Goal: Task Accomplishment & Management: Manage account settings

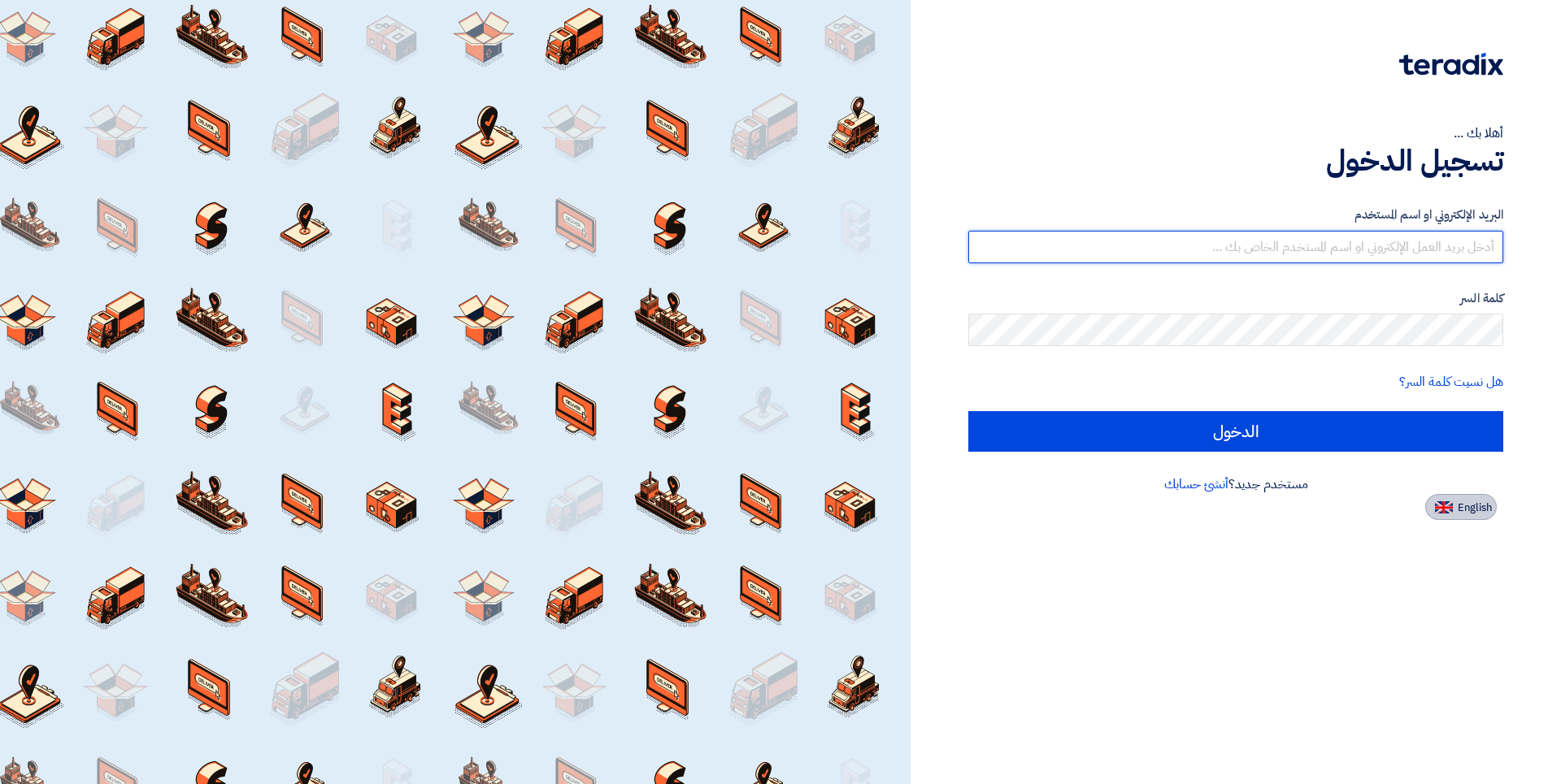
type input "[EMAIL_ADDRESS][DOMAIN_NAME]"
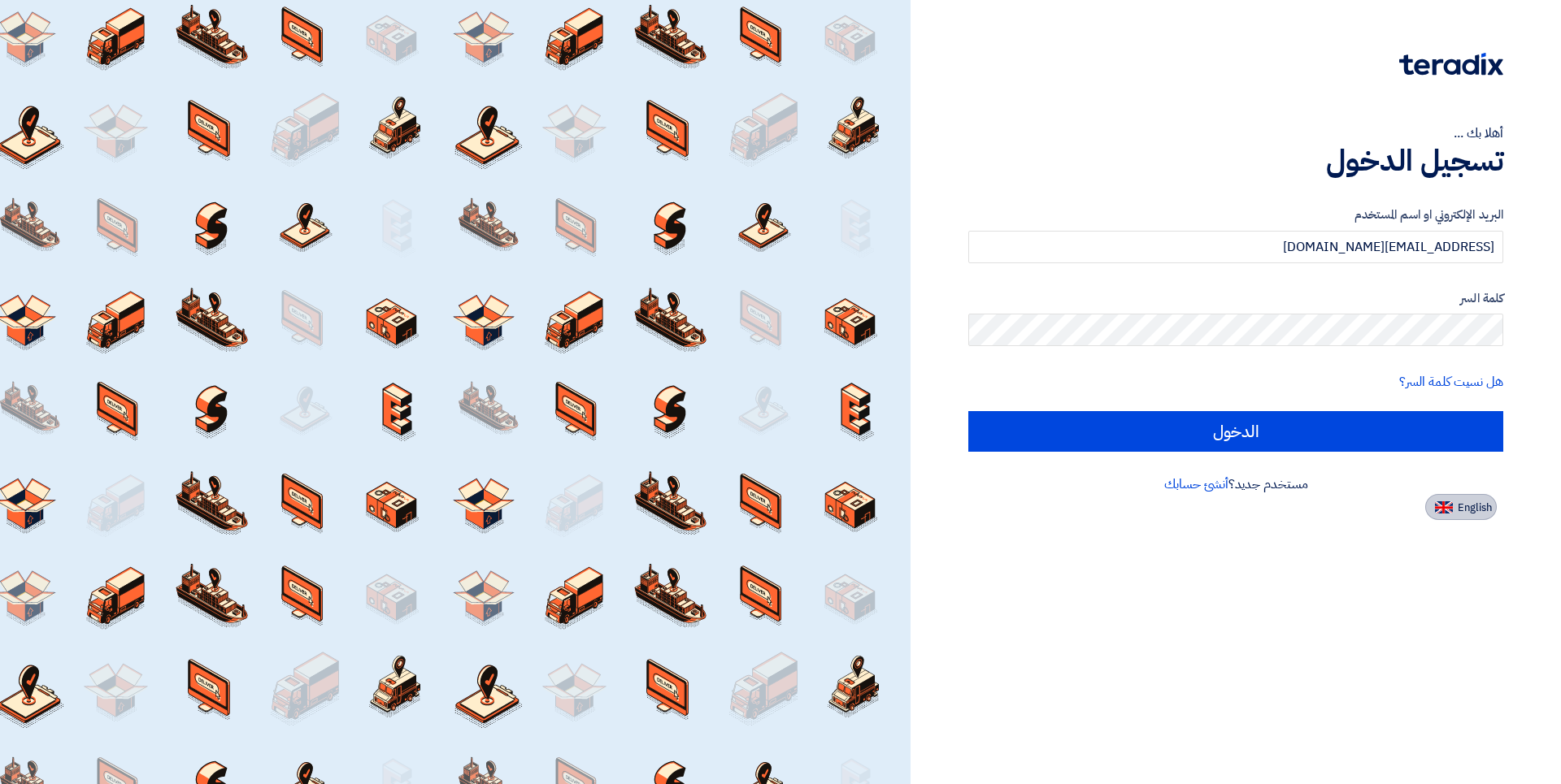
click at [1453, 510] on button "English" at bounding box center [1461, 507] width 72 height 26
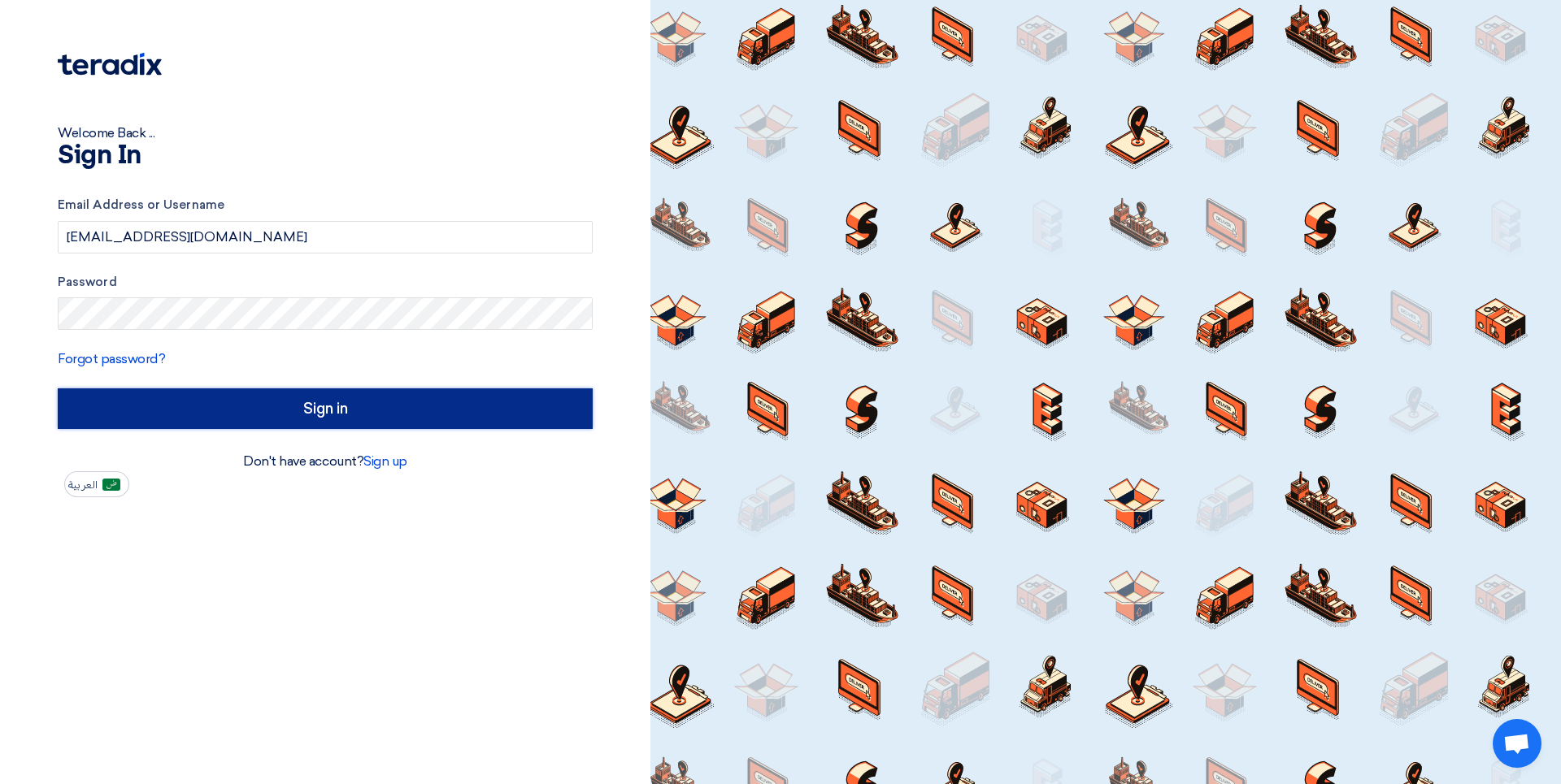
click at [327, 415] on input "Sign in" at bounding box center [325, 409] width 534 height 41
type input "الدخول"
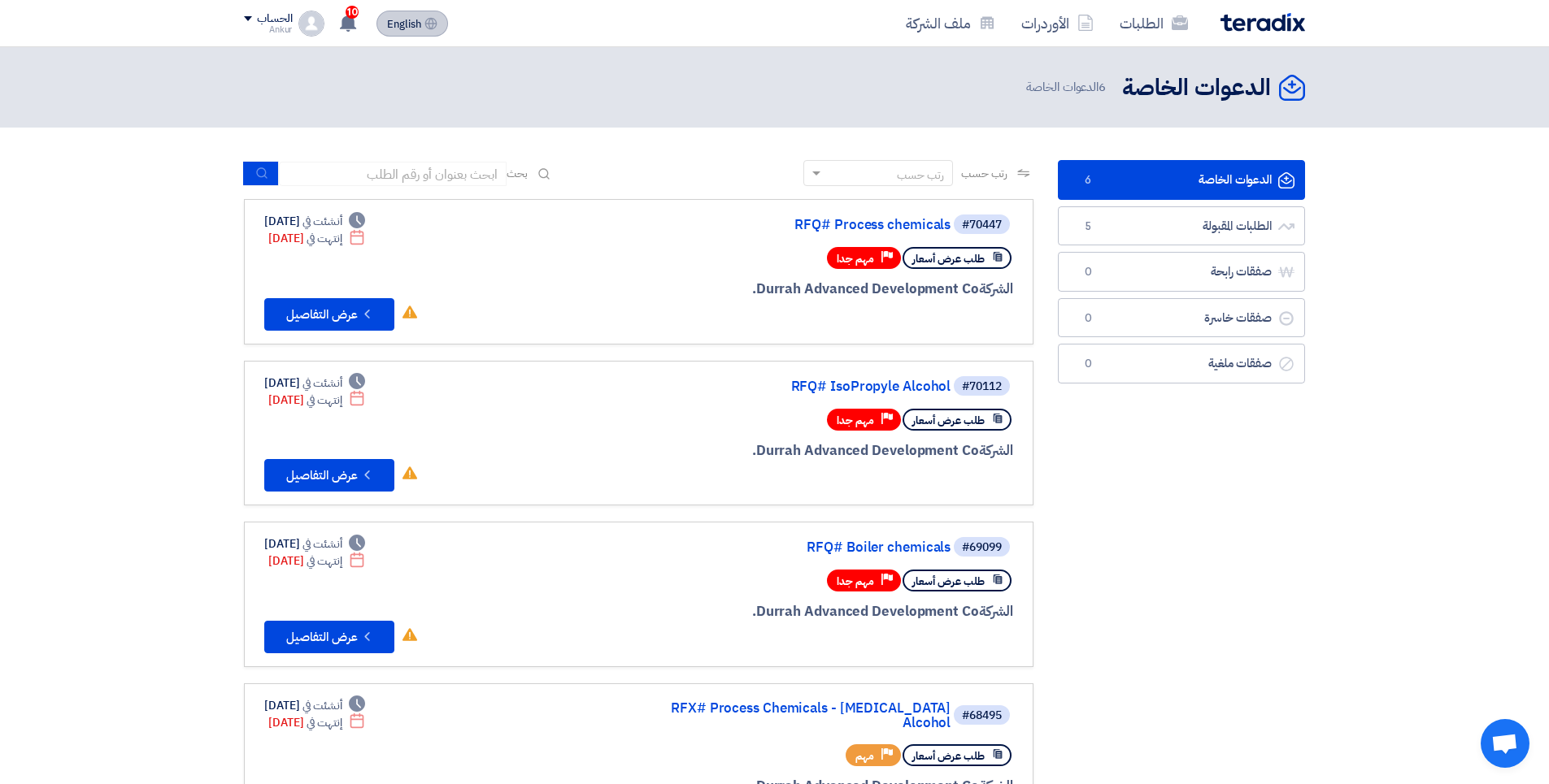
click at [400, 20] on span "English" at bounding box center [404, 24] width 34 height 12
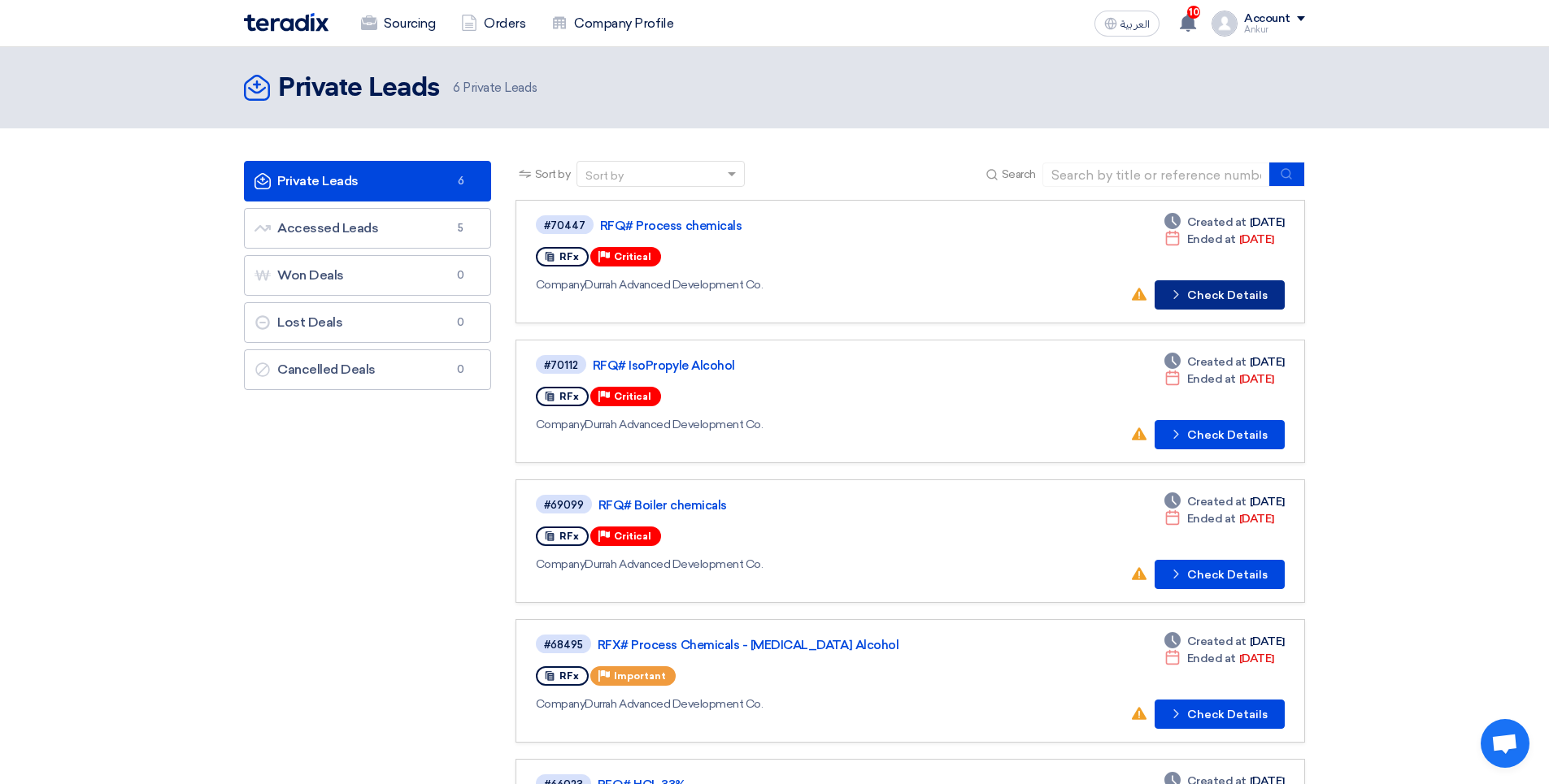
click at [1217, 297] on button "Check details Check Details" at bounding box center [1220, 295] width 130 height 29
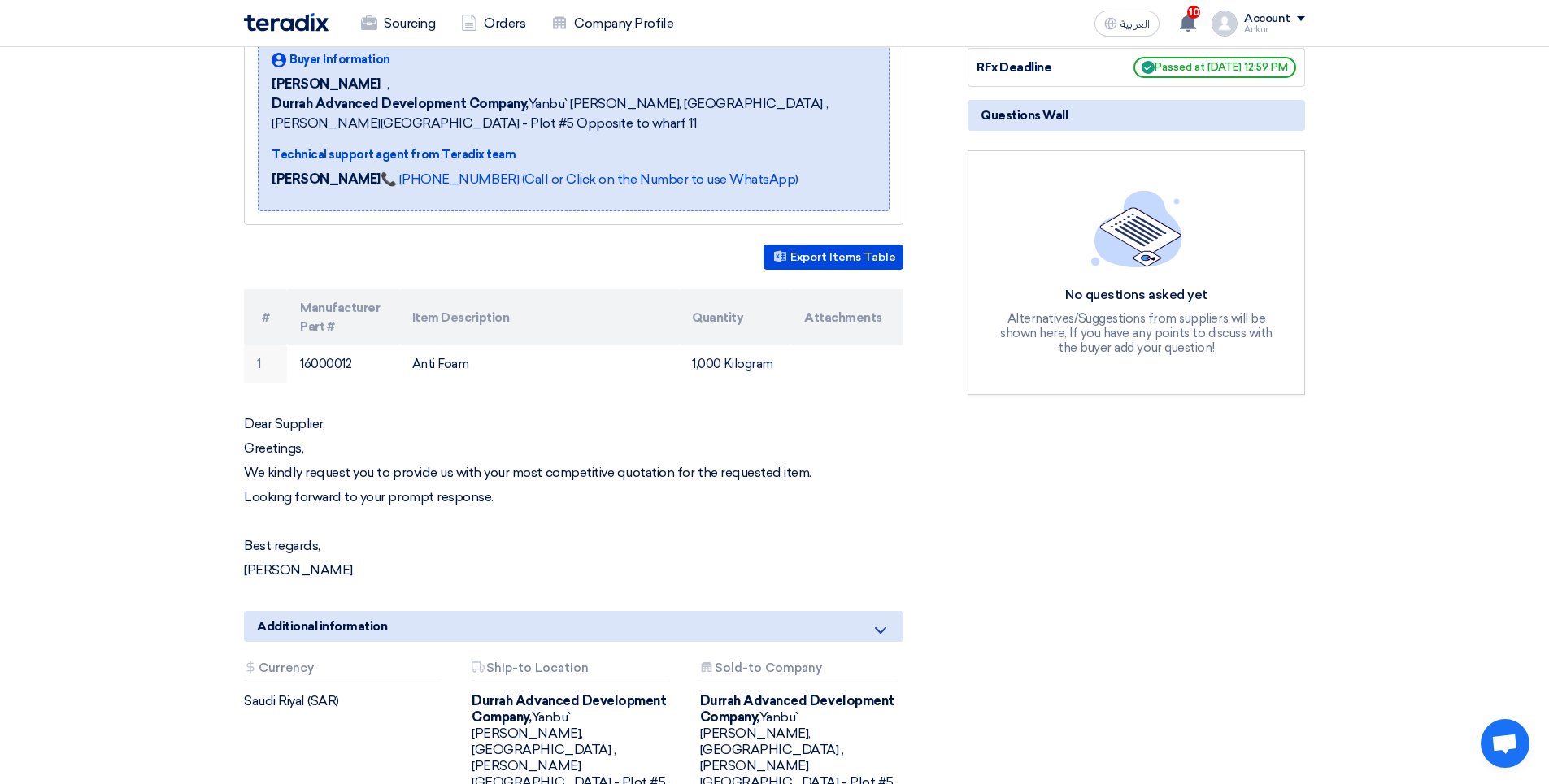
scroll to position [82, 0]
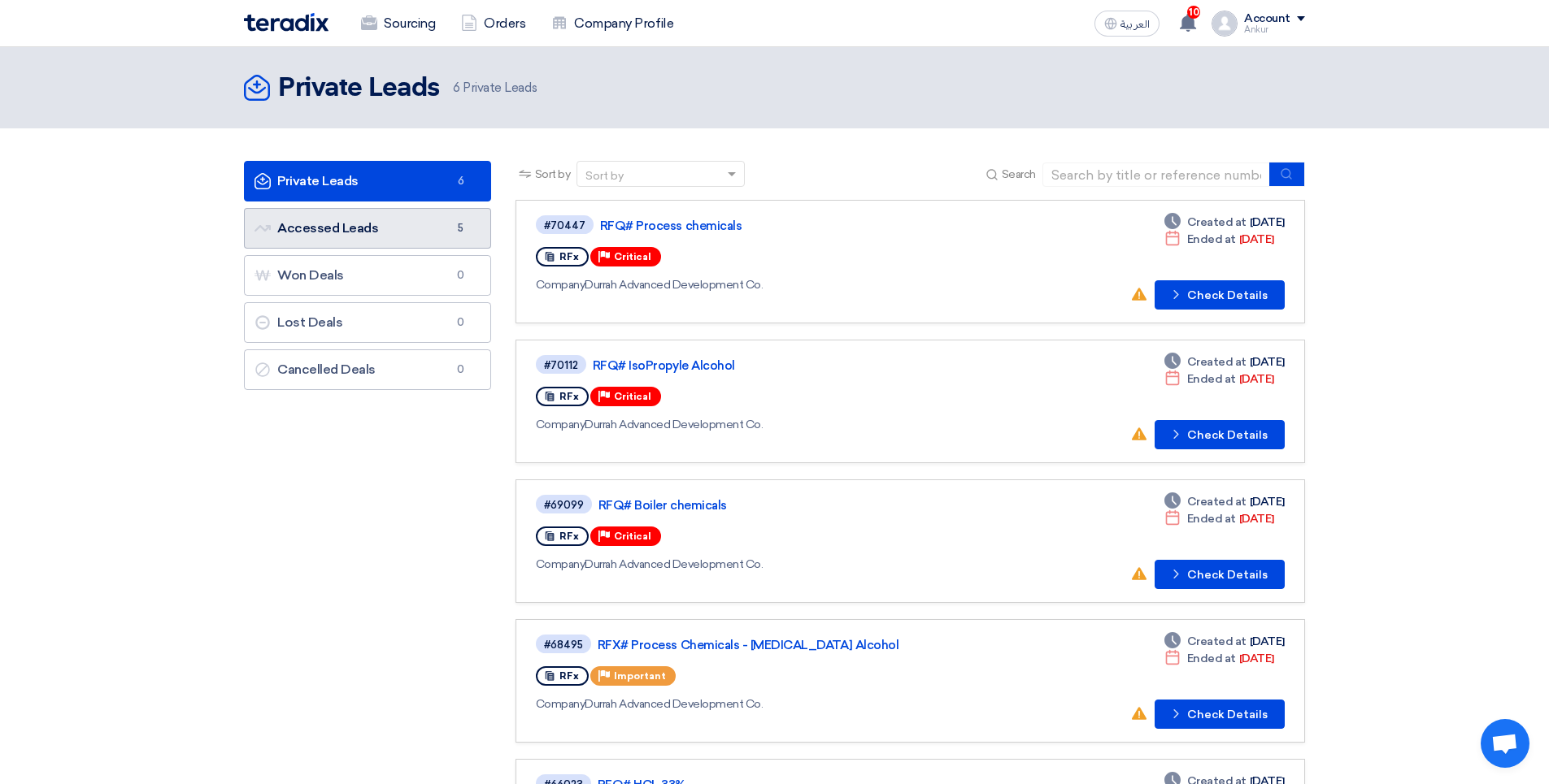
click at [318, 229] on link "Accessed Leads Accessed Leads 5" at bounding box center [367, 228] width 247 height 41
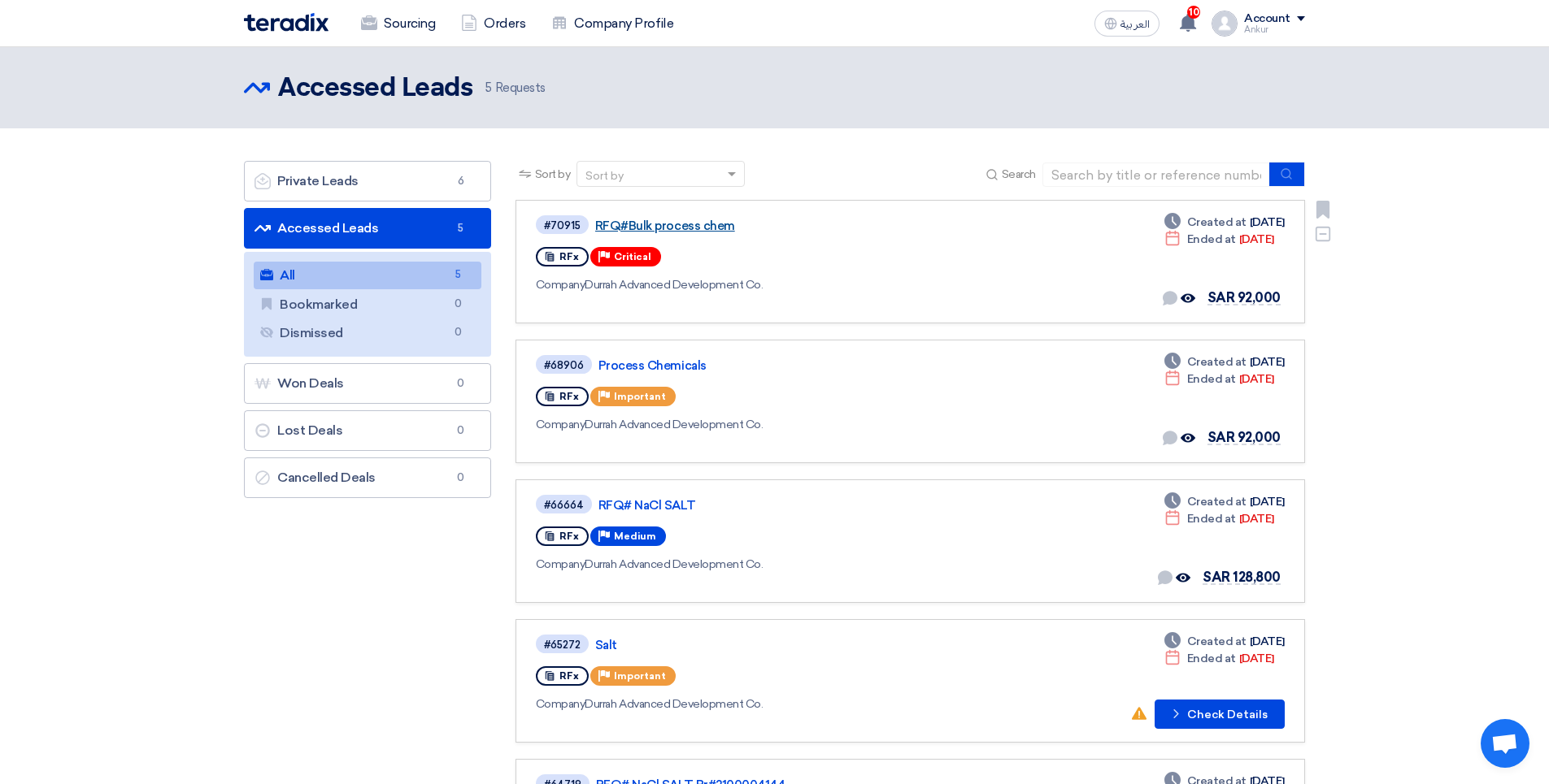
click at [633, 224] on link "RFQ#Bulk process chem" at bounding box center [799, 226] width 406 height 15
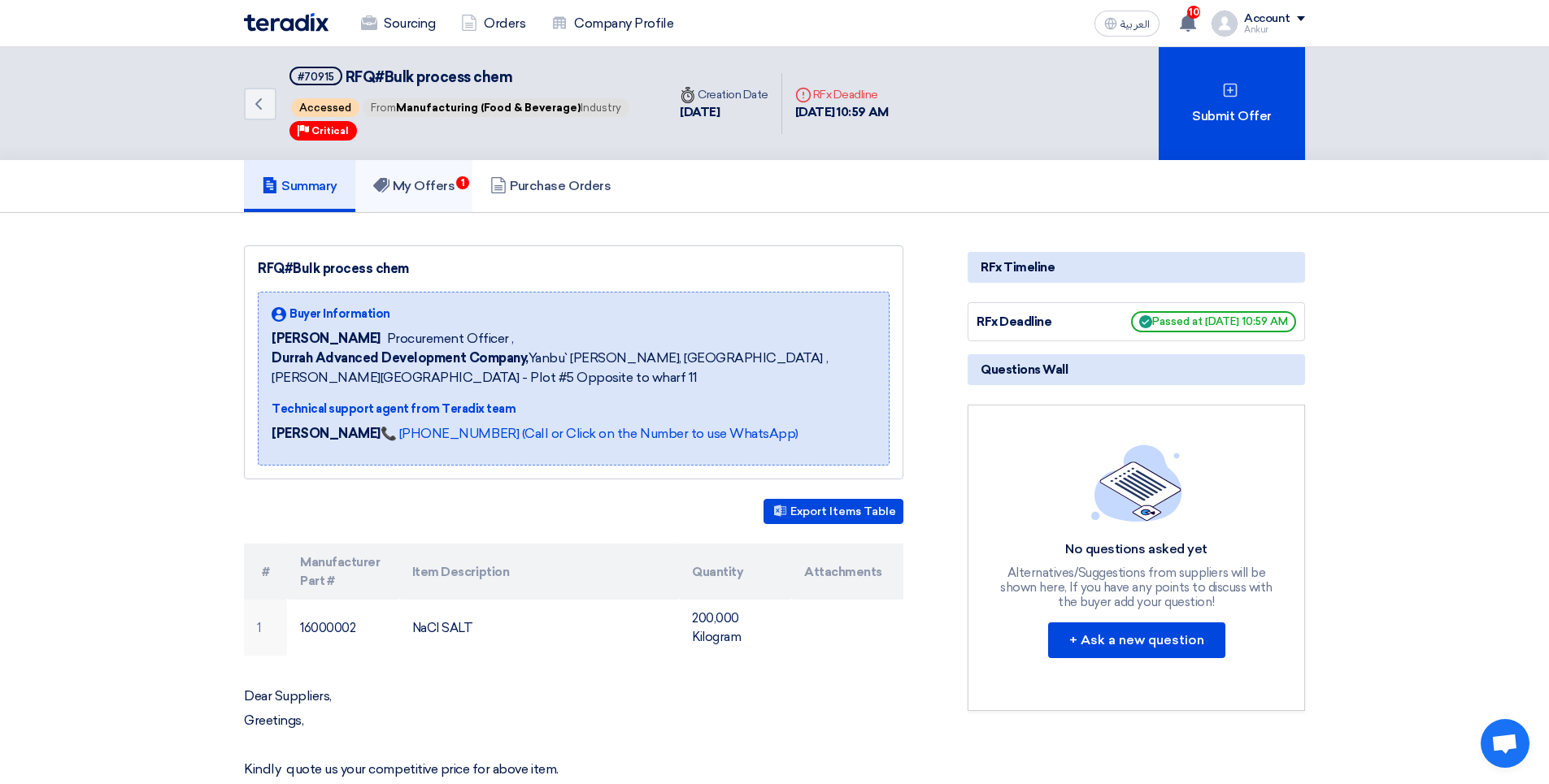
click at [420, 188] on h5 "My Offers 1" at bounding box center [414, 186] width 82 height 17
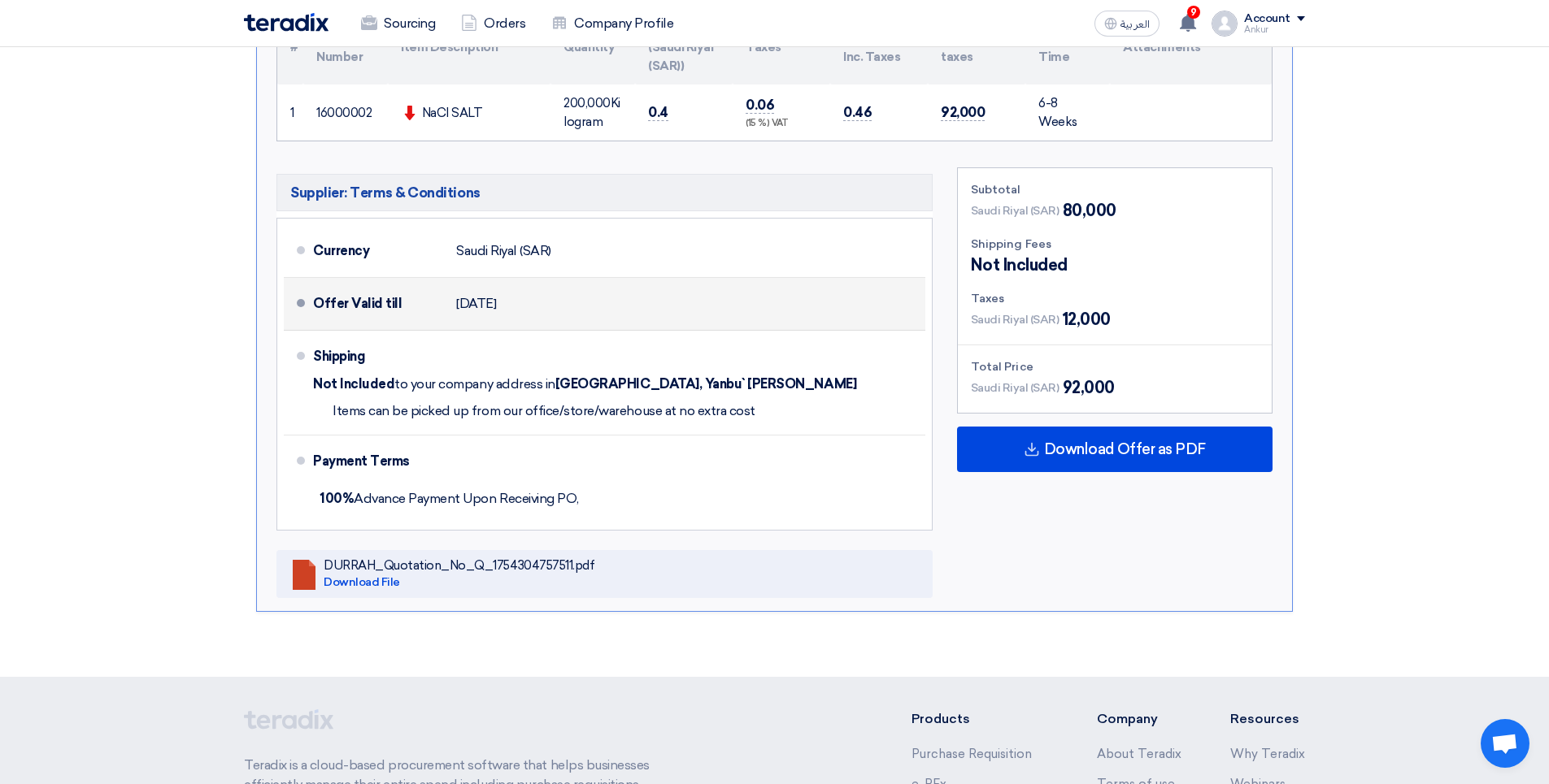
scroll to position [488, 0]
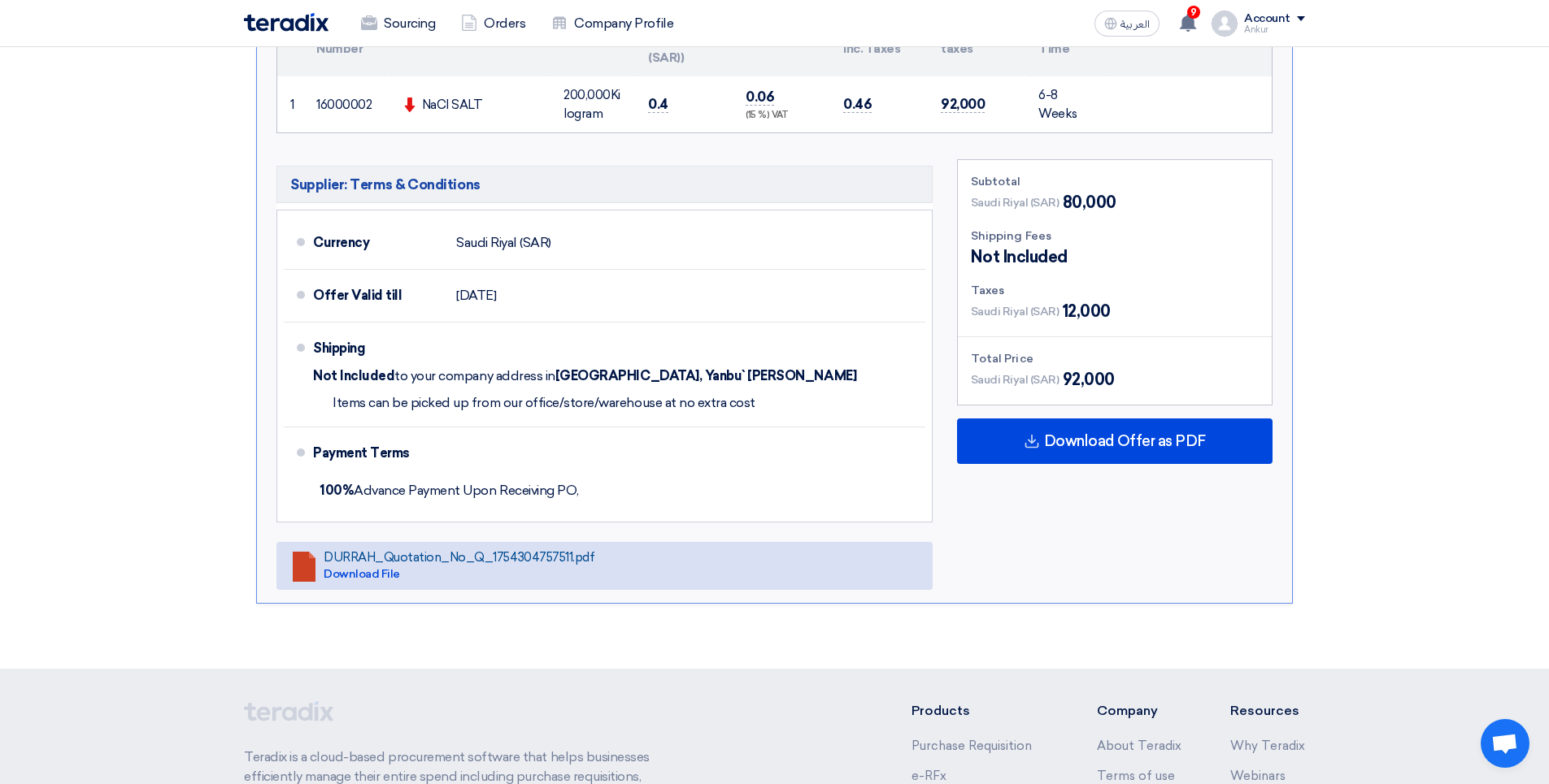
click at [411, 559] on div "DURRAH_Quotation_No_Q_1754304757511.pdf" at bounding box center [459, 558] width 271 height 15
